Goal: Transaction & Acquisition: Purchase product/service

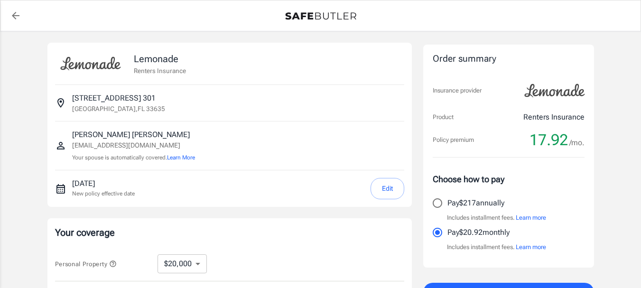
select select "20000"
select select "500"
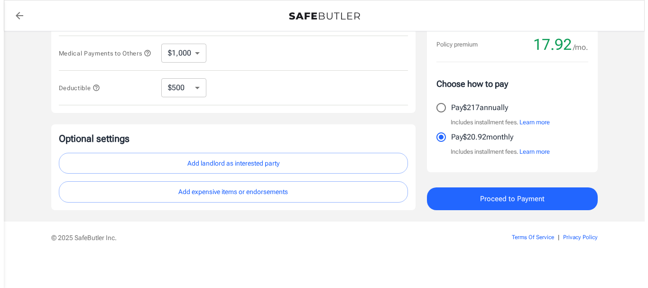
scroll to position [341, 0]
click at [497, 210] on button "Proceed to Payment" at bounding box center [508, 198] width 171 height 23
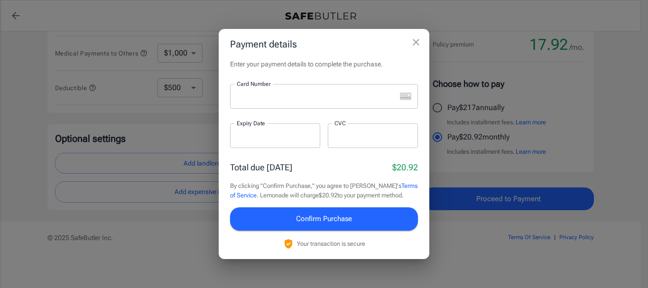
click at [414, 37] on icon "close" at bounding box center [415, 42] width 11 height 11
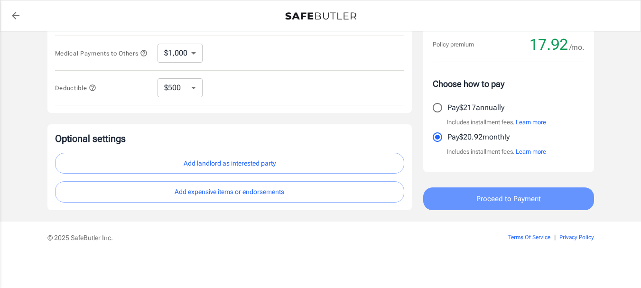
click at [461, 210] on button "Proceed to Payment" at bounding box center [508, 198] width 171 height 23
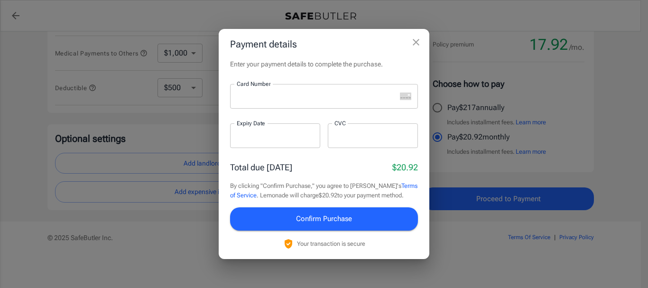
click at [255, 109] on div at bounding box center [313, 96] width 166 height 25
click at [239, 127] on label "Expiry Date" at bounding box center [251, 123] width 28 height 8
click at [249, 230] on button "Confirm Purchase" at bounding box center [324, 218] width 188 height 23
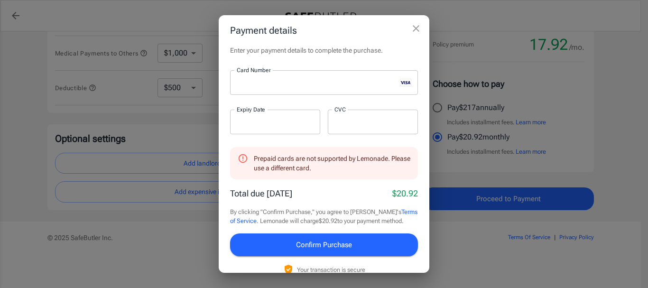
scroll to position [74, 0]
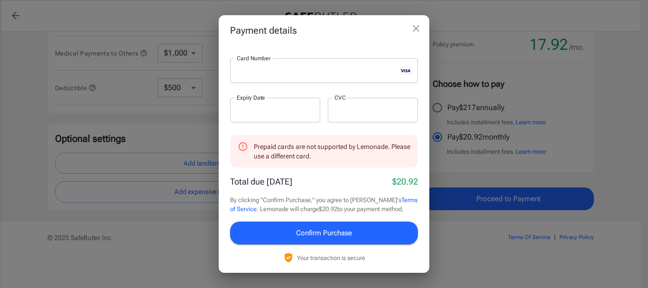
click at [349, 227] on span "Confirm Purchase" at bounding box center [324, 233] width 56 height 12
click at [412, 34] on icon "close" at bounding box center [415, 28] width 11 height 11
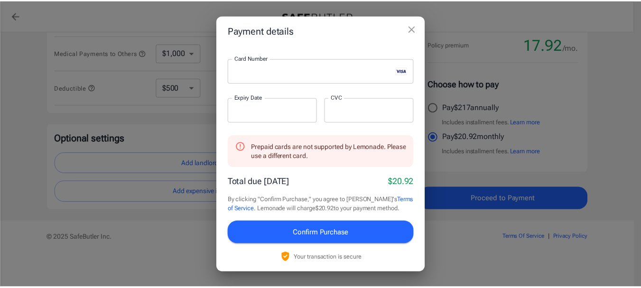
scroll to position [37, 0]
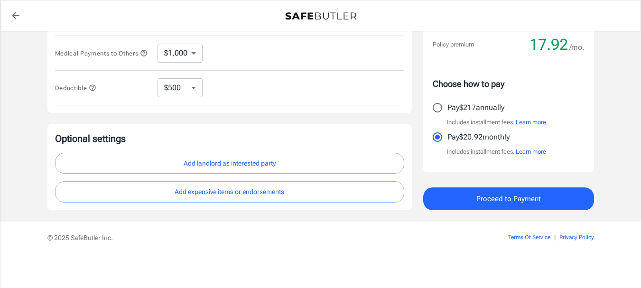
click at [18, 19] on icon "back to quotes" at bounding box center [15, 15] width 11 height 11
